Goal: Information Seeking & Learning: Learn about a topic

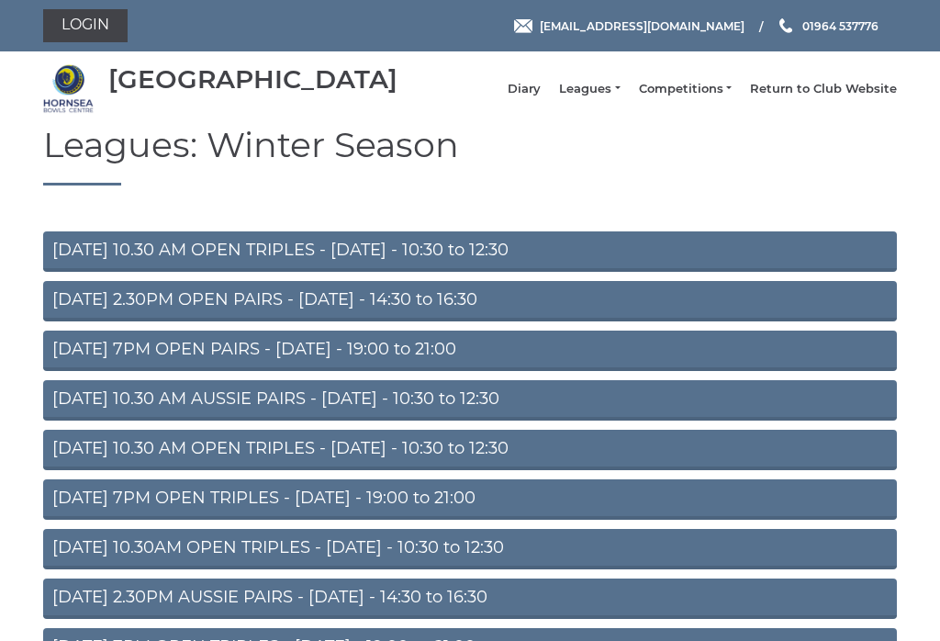
click at [607, 96] on link "Leagues" at bounding box center [589, 89] width 61 height 17
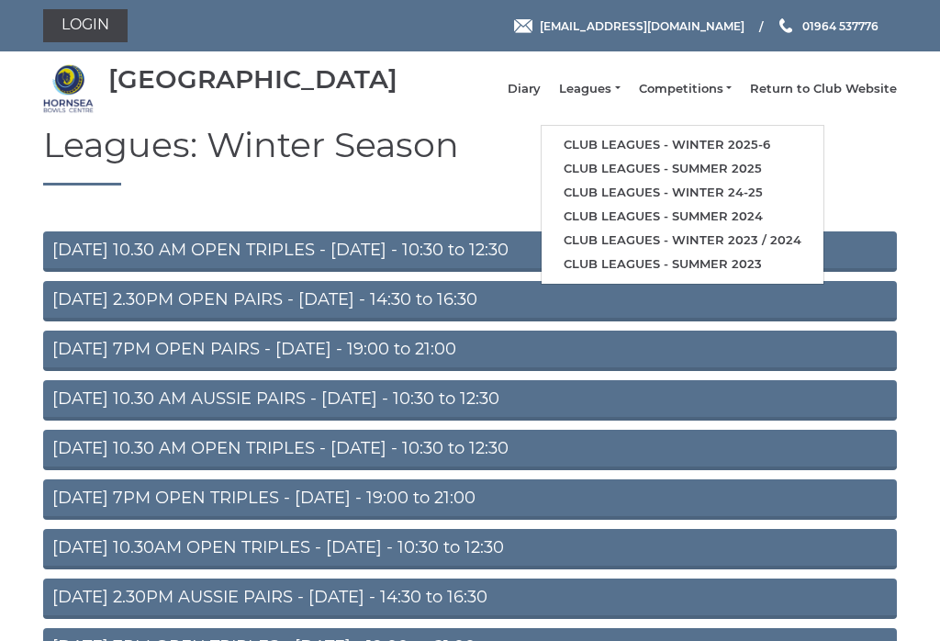
click at [630, 146] on link "Club leagues - Winter 2025-6" at bounding box center [683, 145] width 282 height 24
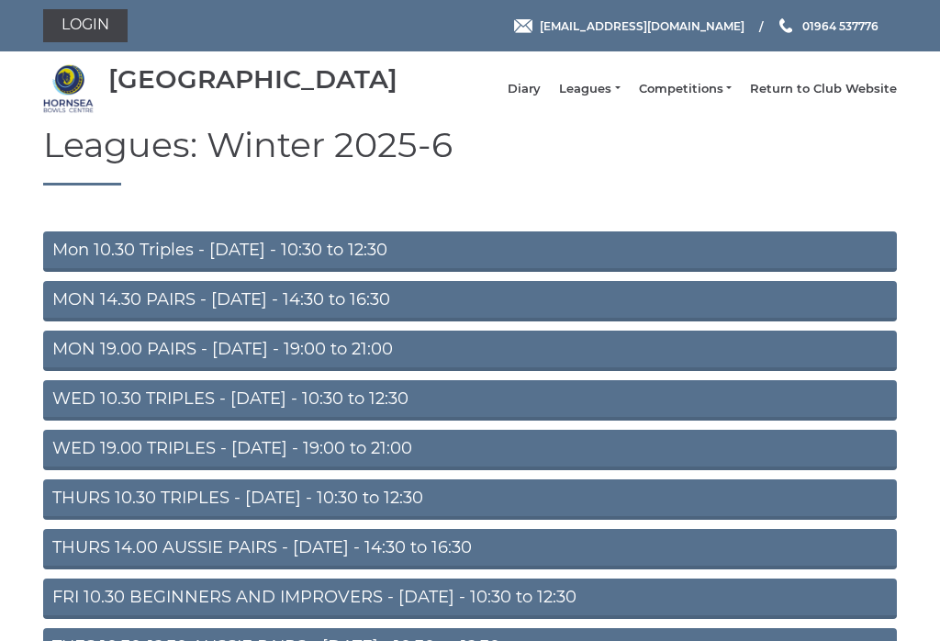
click at [64, 309] on link "MON 14.30 PAIRS - Monday - 14:30 to 16:30" at bounding box center [470, 301] width 854 height 40
click at [65, 416] on link "WED 10.30 TRIPLES - [DATE] - 10:30 to 12:30" at bounding box center [470, 400] width 854 height 40
click at [73, 461] on link "WED 19.00 TRIPLES - Wednesday - 19:00 to 21:00" at bounding box center [470, 450] width 854 height 40
click at [70, 502] on link "THURS 10.30 TRIPLES - [DATE] - 10:30 to 12:30" at bounding box center [470, 499] width 854 height 40
click at [73, 249] on link "Mon 10.30 Triples - [DATE] - 10:30 to 12:30" at bounding box center [470, 251] width 854 height 40
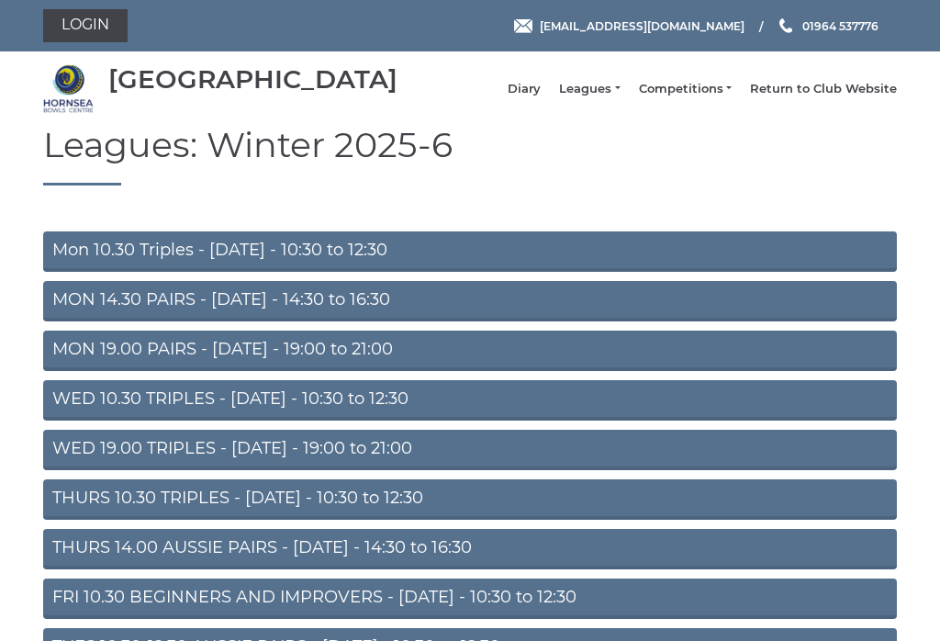
click at [73, 357] on link "MON 19.00 PAIRS - [DATE] - 19:00 to 21:00" at bounding box center [470, 351] width 854 height 40
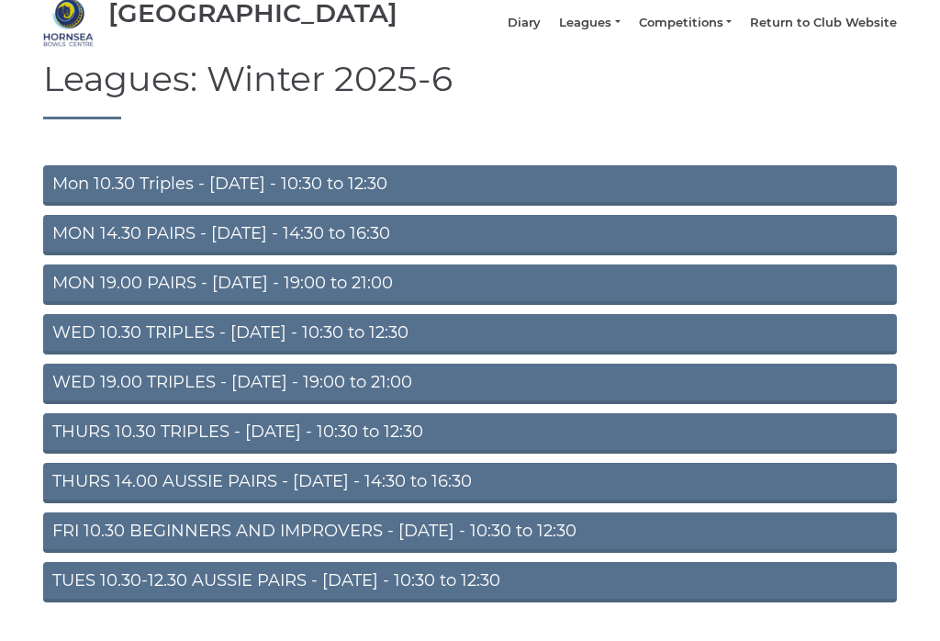
scroll to position [66, 0]
click at [69, 495] on link "THURS 14.00 AUSSIE PAIRS - Thursday - 14:30 to 16:30" at bounding box center [470, 483] width 854 height 40
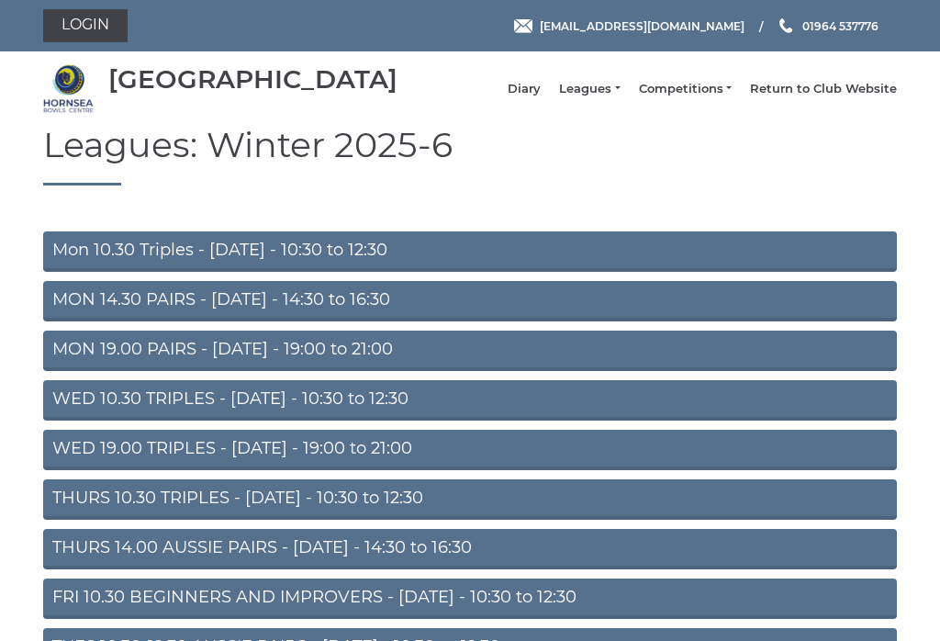
scroll to position [95, 0]
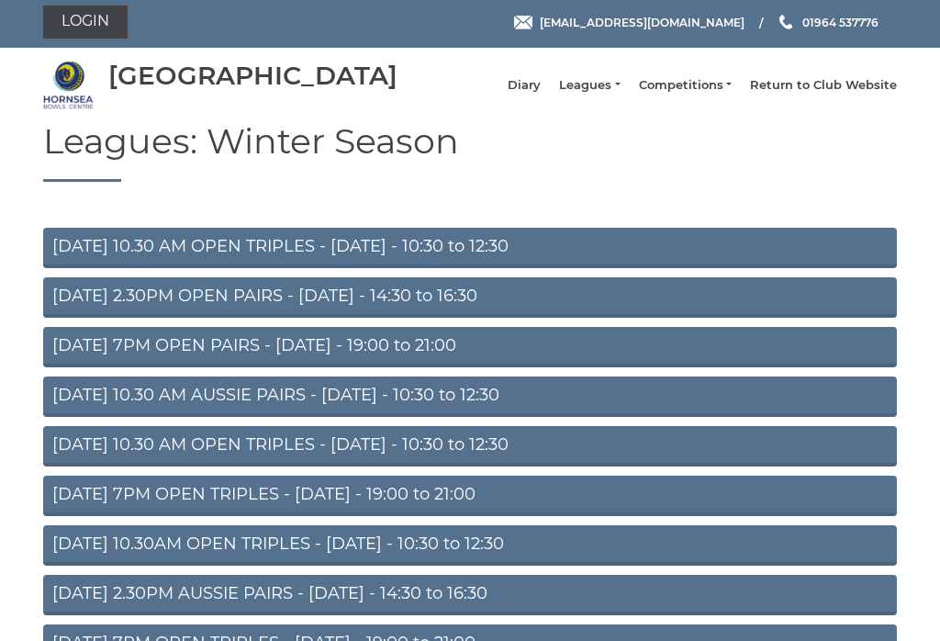
scroll to position [17, 0]
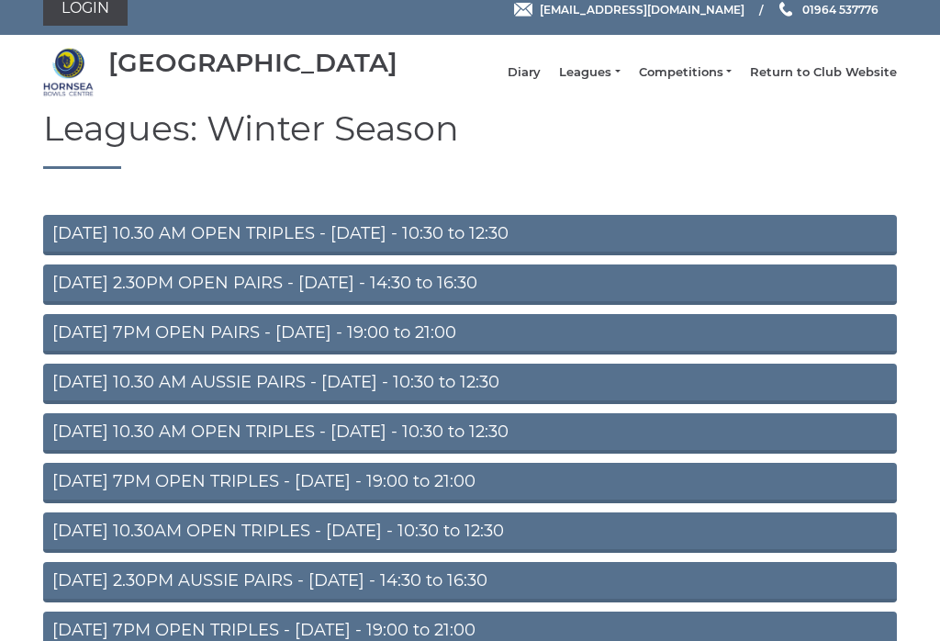
click at [76, 389] on link "TUESDAY 10.30 AM AUSSIE PAIRS - Tuesday - 10:30 to 12:30" at bounding box center [470, 384] width 854 height 40
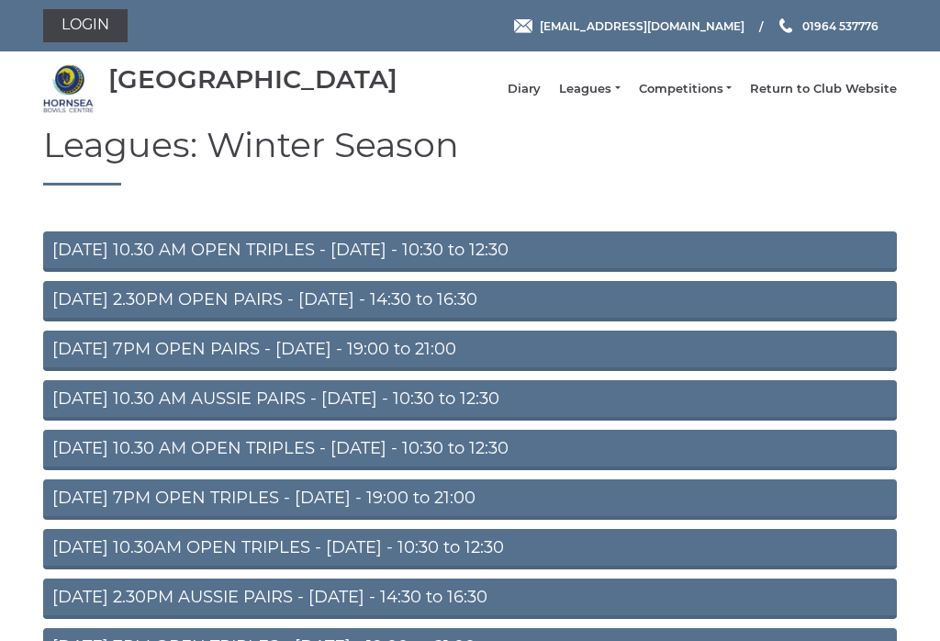
scroll to position [17, 0]
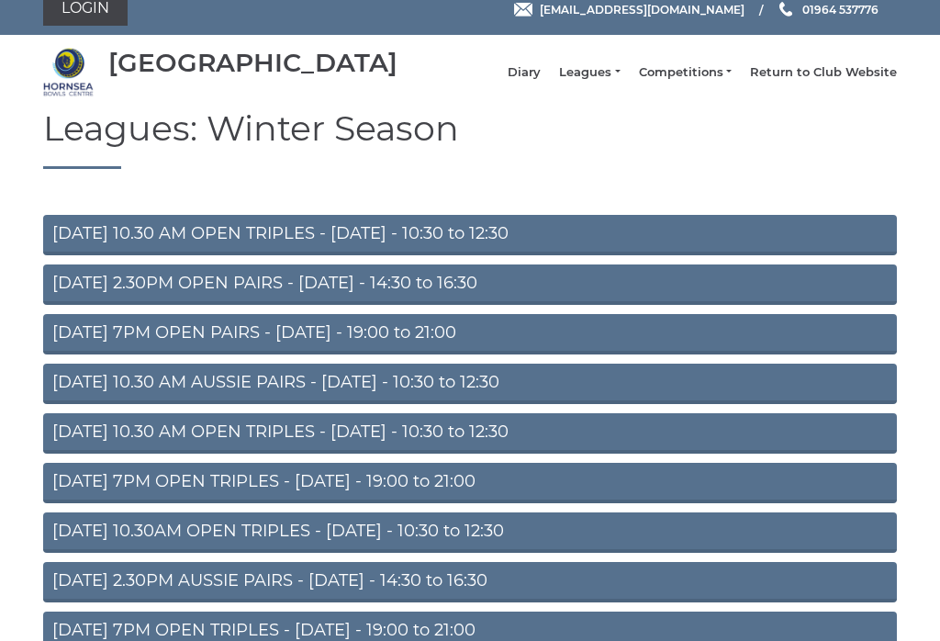
click at [384, 291] on link "[DATE] 2.30PM OPEN PAIRS - [DATE] - 14:30 to 16:30" at bounding box center [470, 284] width 854 height 40
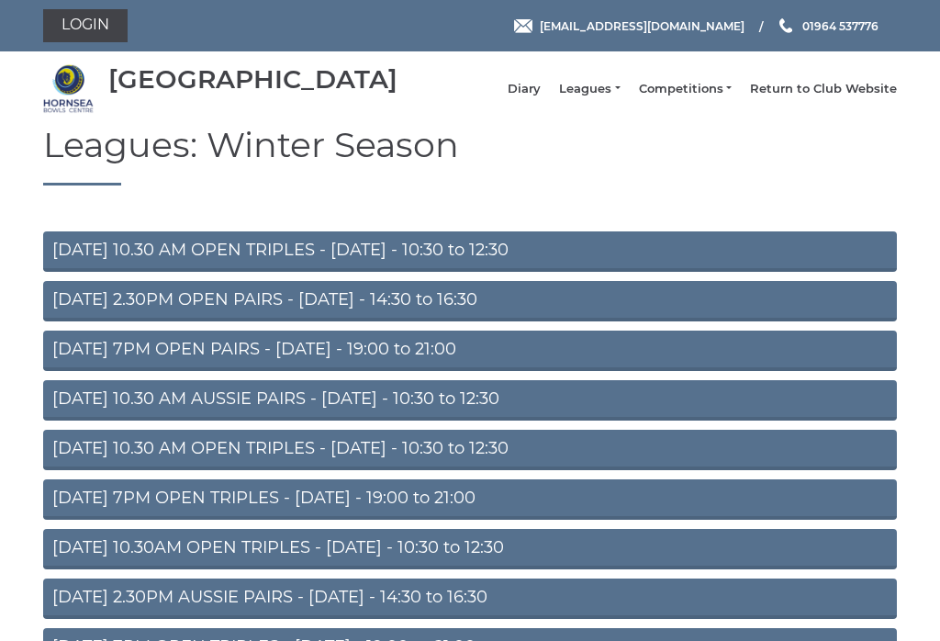
scroll to position [17, 0]
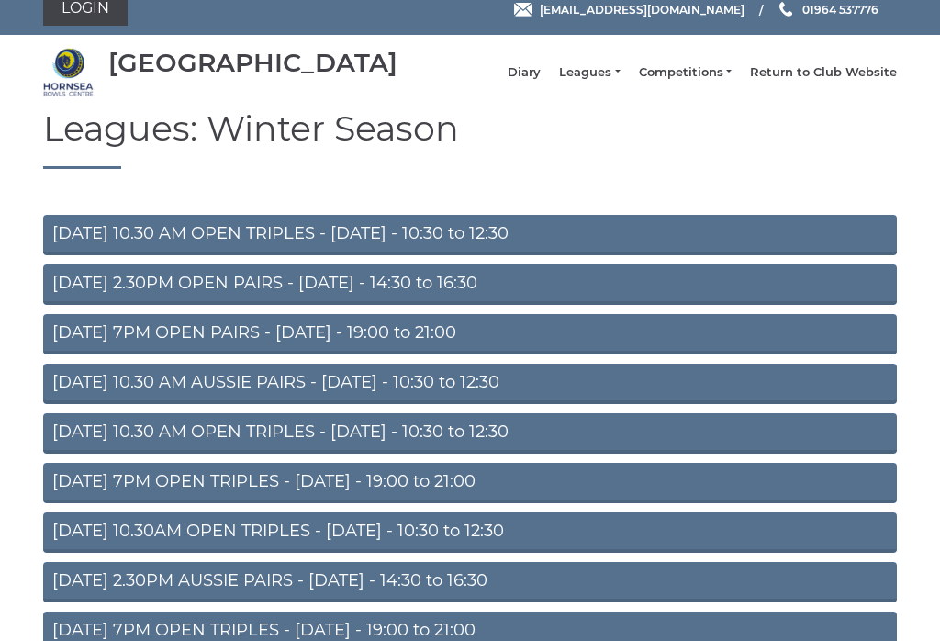
click at [601, 75] on link "Leagues" at bounding box center [589, 72] width 61 height 17
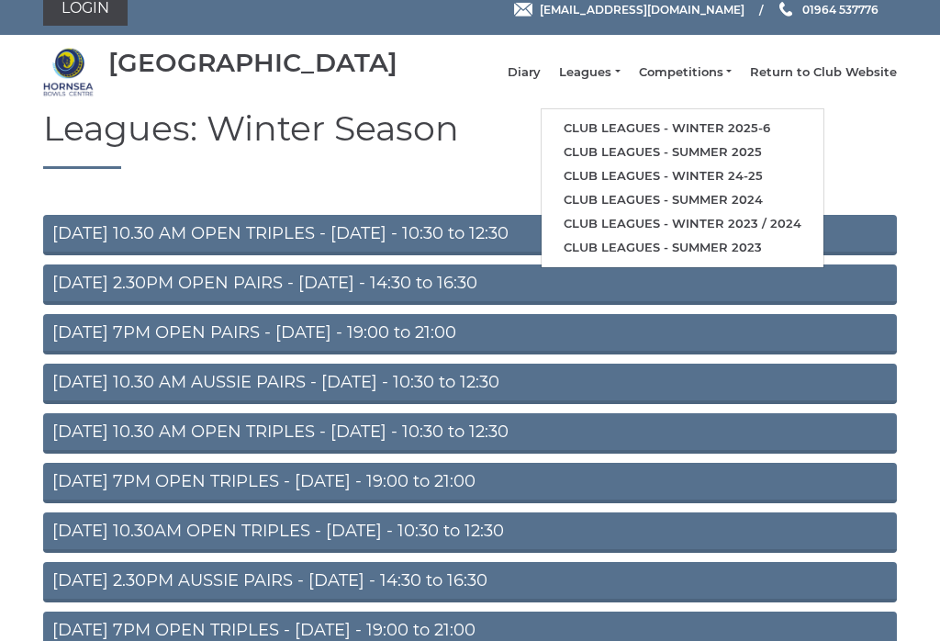
click at [779, 127] on link "Club leagues - Winter 2025-6" at bounding box center [683, 129] width 282 height 24
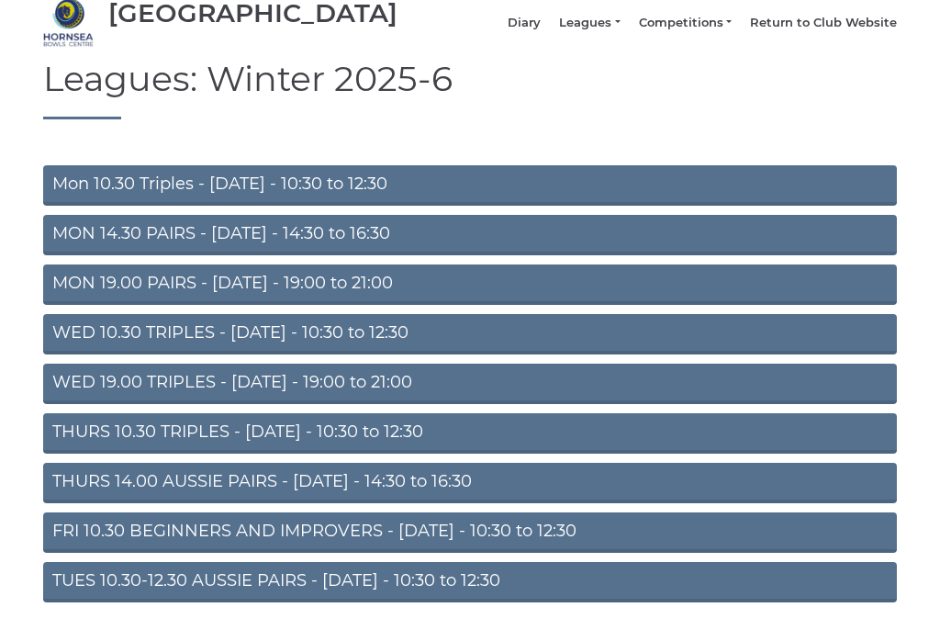
scroll to position [66, 0]
click at [73, 487] on link "THURS 14.00 AUSSIE PAIRS - Thursday - 14:30 to 16:30" at bounding box center [470, 483] width 854 height 40
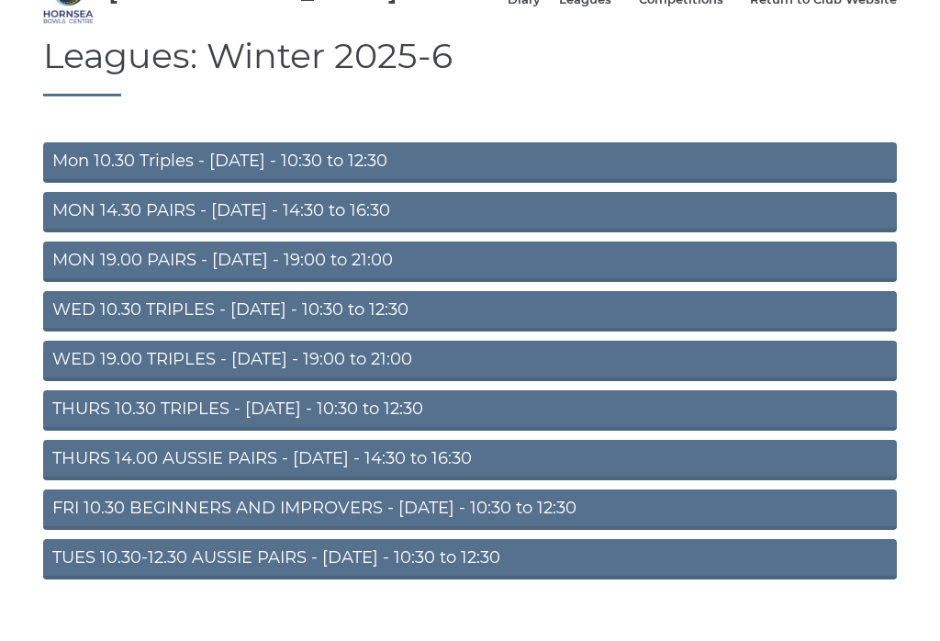
scroll to position [101, 0]
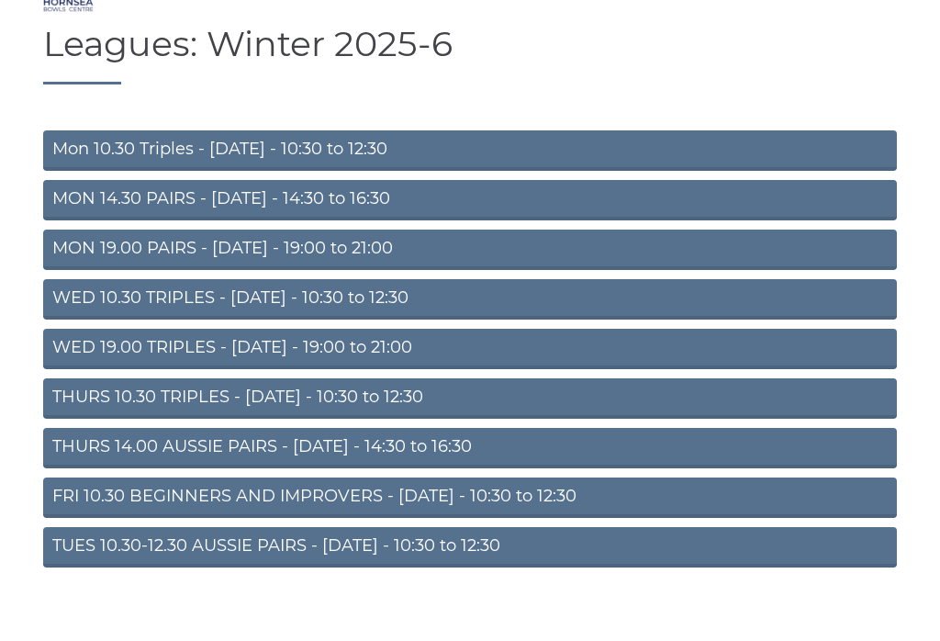
click at [83, 558] on link "TUES 10.30-12.30 AUSSIE PAIRS - [DATE] - 10:30 to 12:30" at bounding box center [470, 547] width 854 height 40
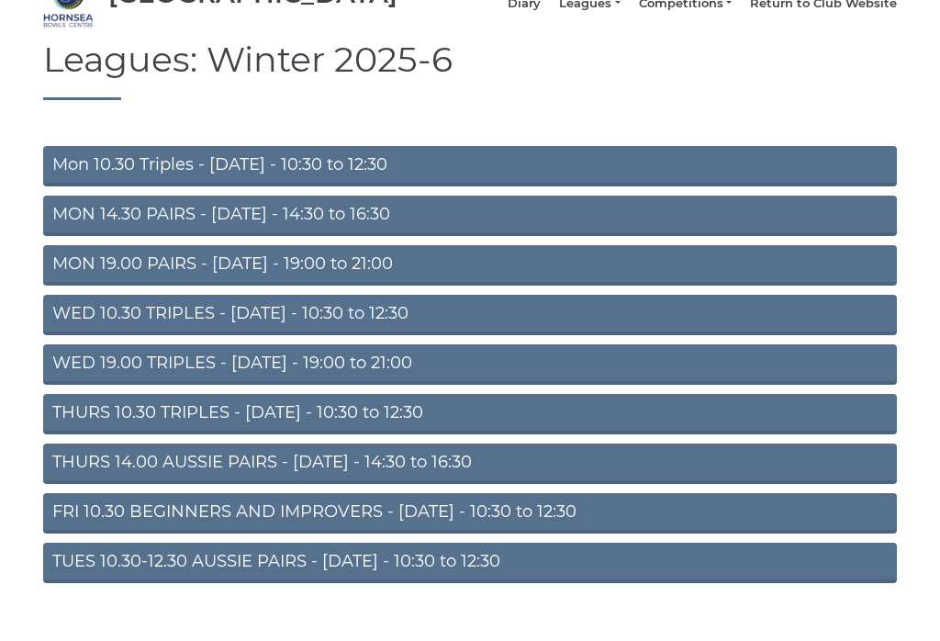
scroll to position [85, 0]
click at [63, 524] on link "FRI 10.30 BEGINNERS AND IMPROVERS - Friday - 10:30 to 12:30" at bounding box center [470, 513] width 854 height 40
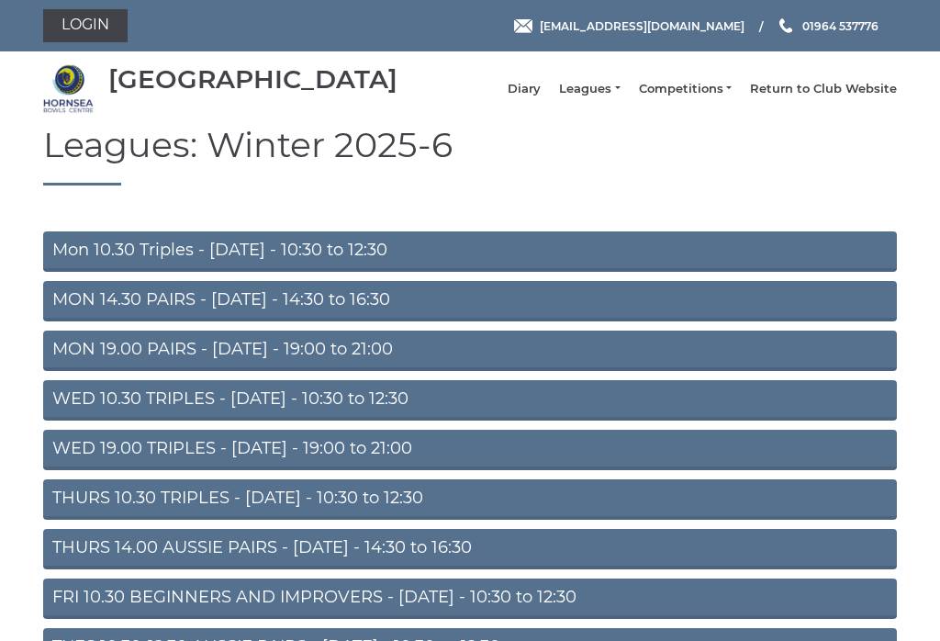
scroll to position [114, 0]
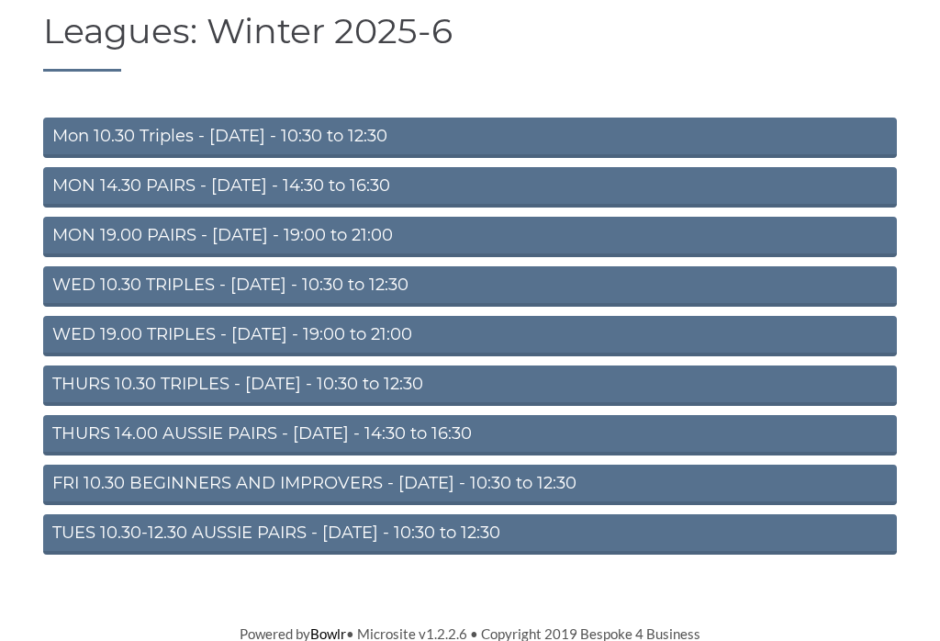
click at [73, 391] on link "THURS 10.30 TRIPLES - [DATE] - 10:30 to 12:30" at bounding box center [470, 385] width 854 height 40
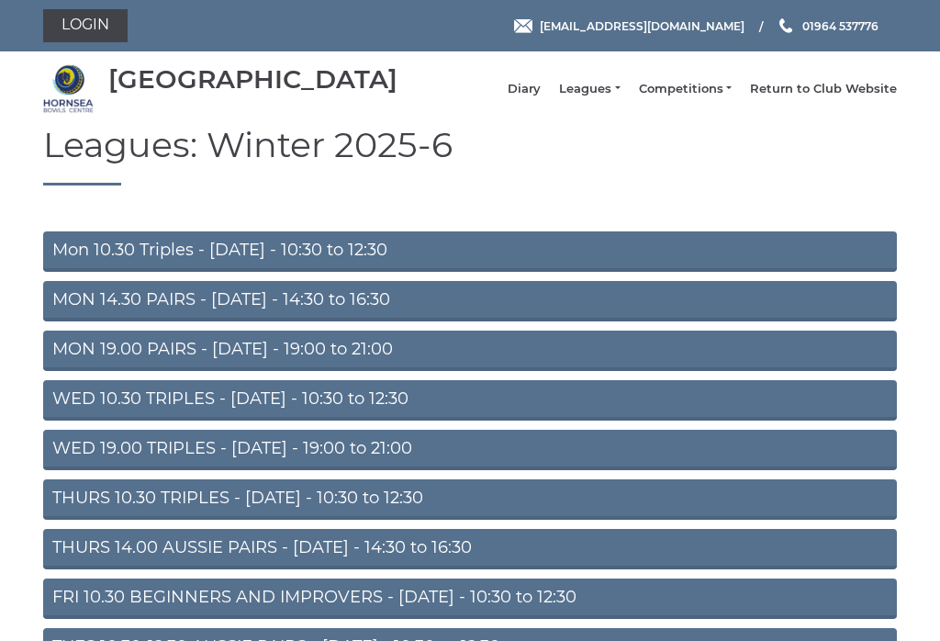
scroll to position [114, 0]
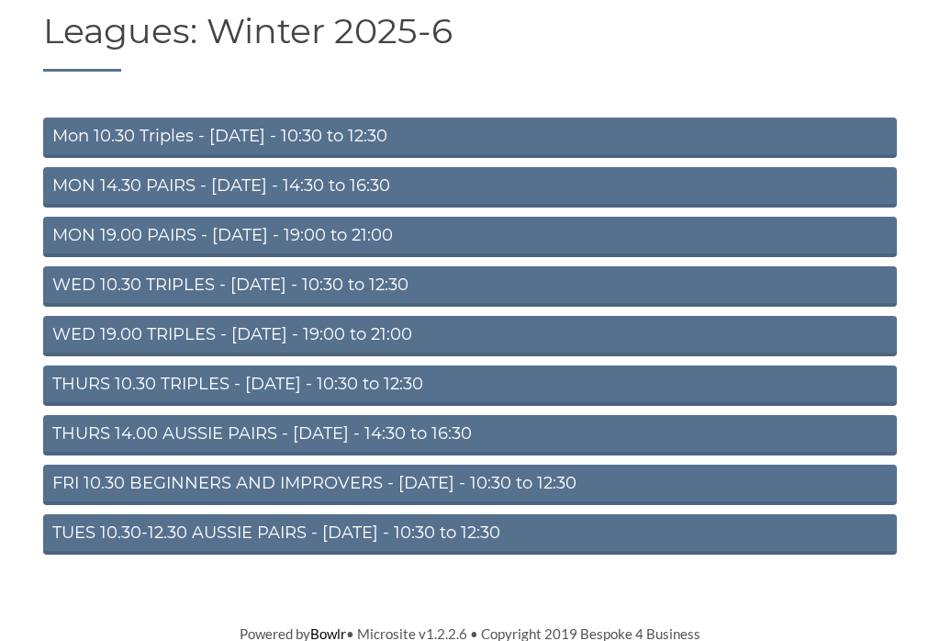
click at [73, 440] on link "THURS 14.00 AUSSIE PAIRS - [DATE] - 14:30 to 16:30" at bounding box center [470, 435] width 854 height 40
